Goal: Task Accomplishment & Management: Manage account settings

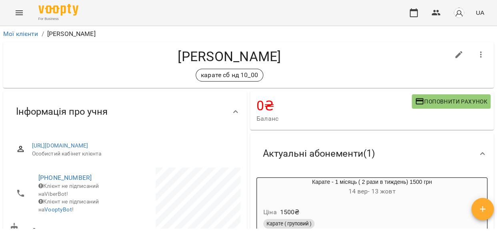
click at [19, 14] on icon "Menu" at bounding box center [19, 13] width 10 height 10
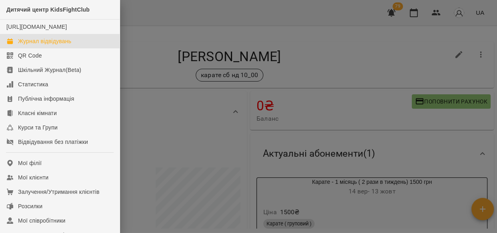
click at [28, 45] on div "Журнал відвідувань" at bounding box center [44, 41] width 53 height 8
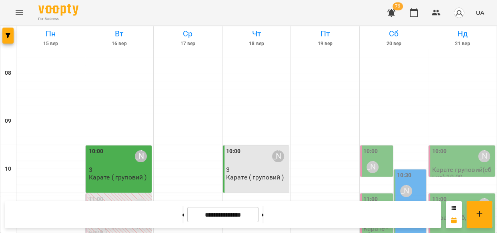
scroll to position [48, 0]
click at [386, 97] on div at bounding box center [394, 101] width 68 height 8
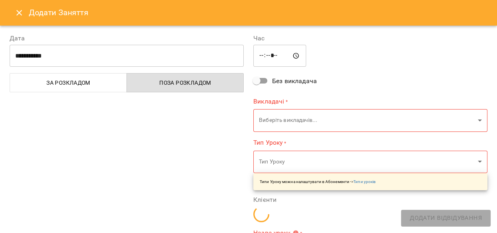
type input "**********"
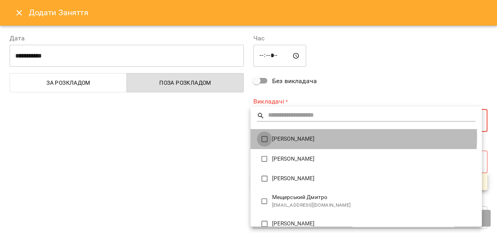
type input "**********"
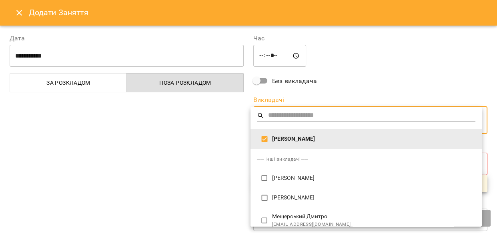
click at [220, 171] on div at bounding box center [248, 116] width 497 height 233
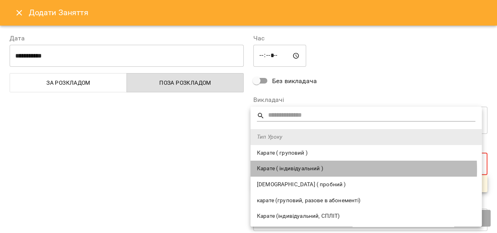
click at [272, 170] on span "Карате ( індивідуальний )" at bounding box center [366, 169] width 218 height 8
type input "**********"
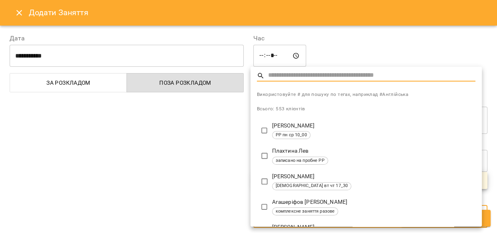
click at [286, 74] on input "text" at bounding box center [371, 76] width 207 height 12
type input "*"
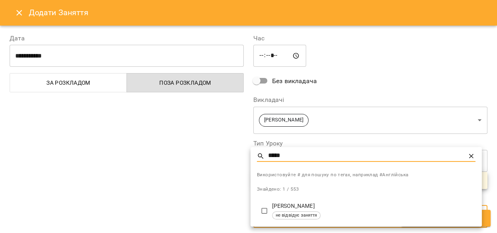
type input "*****"
type input "**********"
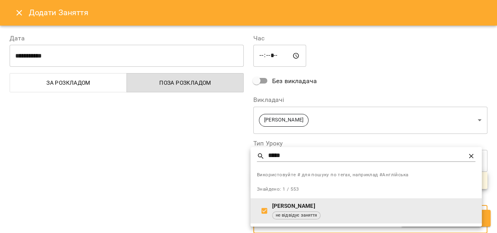
click at [486, 217] on div at bounding box center [248, 116] width 497 height 233
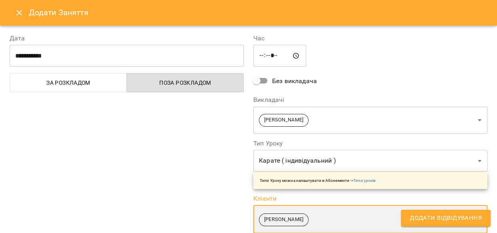
scroll to position [0, 0]
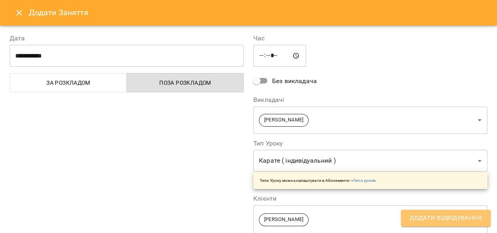
click at [460, 212] on button "Додати Відвідування" at bounding box center [446, 218] width 90 height 17
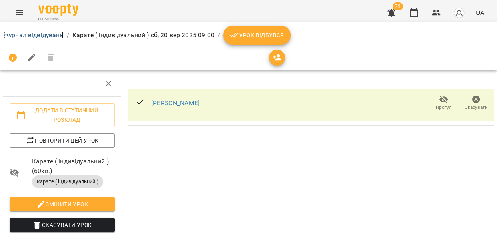
click at [44, 35] on link "Журнал відвідувань" at bounding box center [33, 35] width 60 height 8
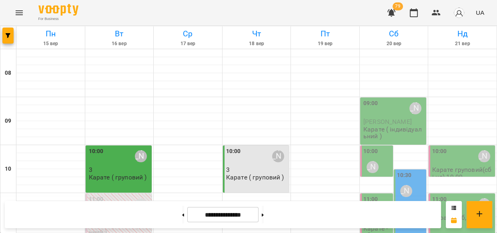
scroll to position [223, 0]
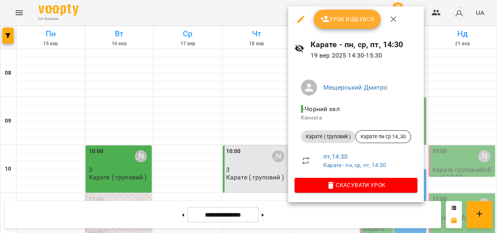
click at [335, 10] on div "Урок відбувся" at bounding box center [356, 19] width 136 height 26
click at [337, 14] on span "Урок відбувся" at bounding box center [347, 19] width 54 height 10
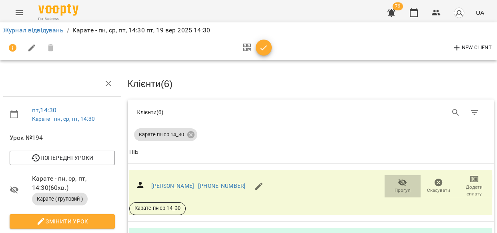
click at [390, 180] on span "Прогул" at bounding box center [402, 186] width 26 height 16
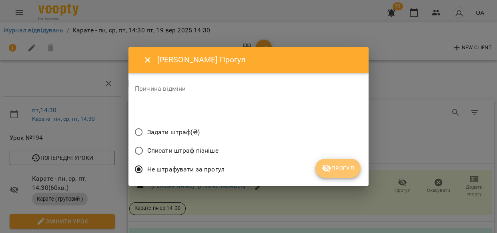
click at [349, 170] on span "Прогул" at bounding box center [338, 169] width 32 height 10
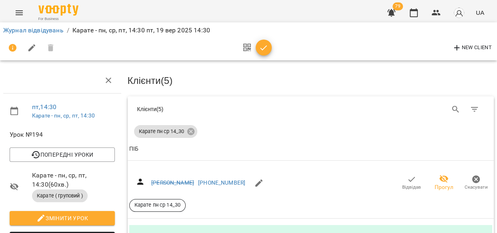
scroll to position [287, 0]
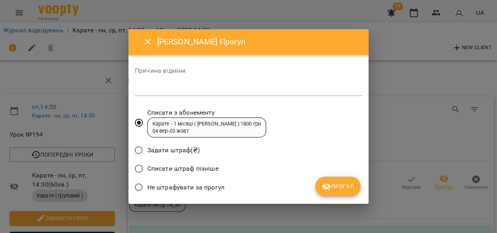
drag, startPoint x: 348, startPoint y: 184, endPoint x: 355, endPoint y: 184, distance: 6.4
click at [349, 184] on span "Прогул" at bounding box center [338, 187] width 32 height 10
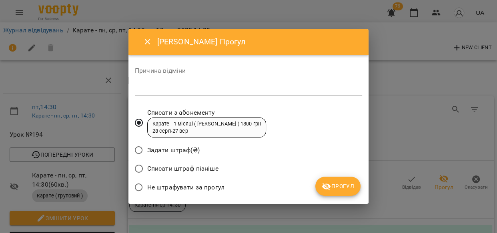
click at [344, 182] on span "Прогул" at bounding box center [338, 187] width 32 height 10
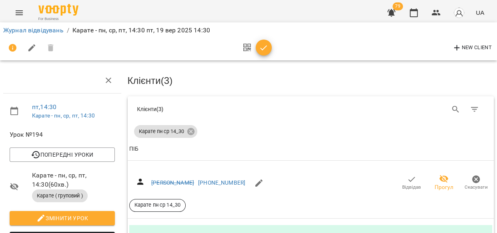
scroll to position [0, 0]
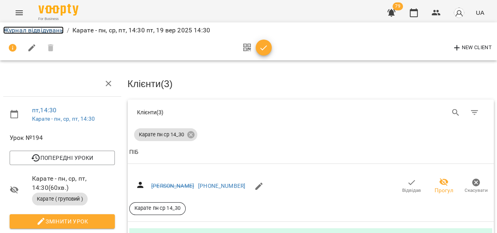
click at [36, 27] on link "Журнал відвідувань" at bounding box center [33, 30] width 60 height 8
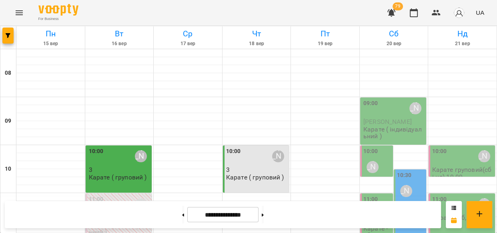
scroll to position [245, 0]
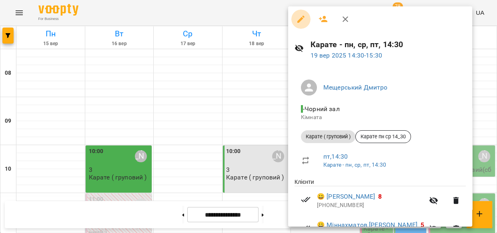
click at [302, 16] on icon "button" at bounding box center [300, 19] width 7 height 7
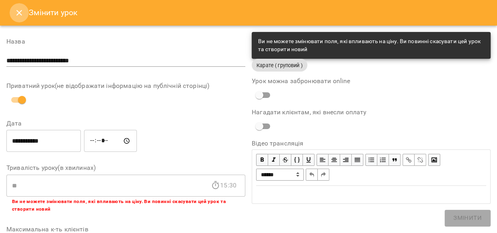
click at [18, 15] on icon "Close" at bounding box center [19, 13] width 10 height 10
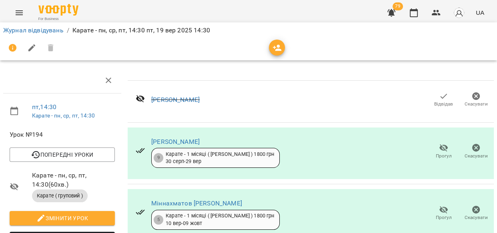
scroll to position [191, 0]
click at [26, 29] on link "Журнал відвідувань" at bounding box center [33, 30] width 60 height 8
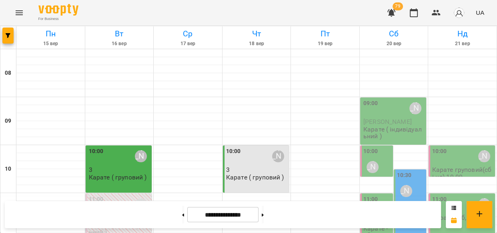
scroll to position [326, 0]
